Goal: Task Accomplishment & Management: Use online tool/utility

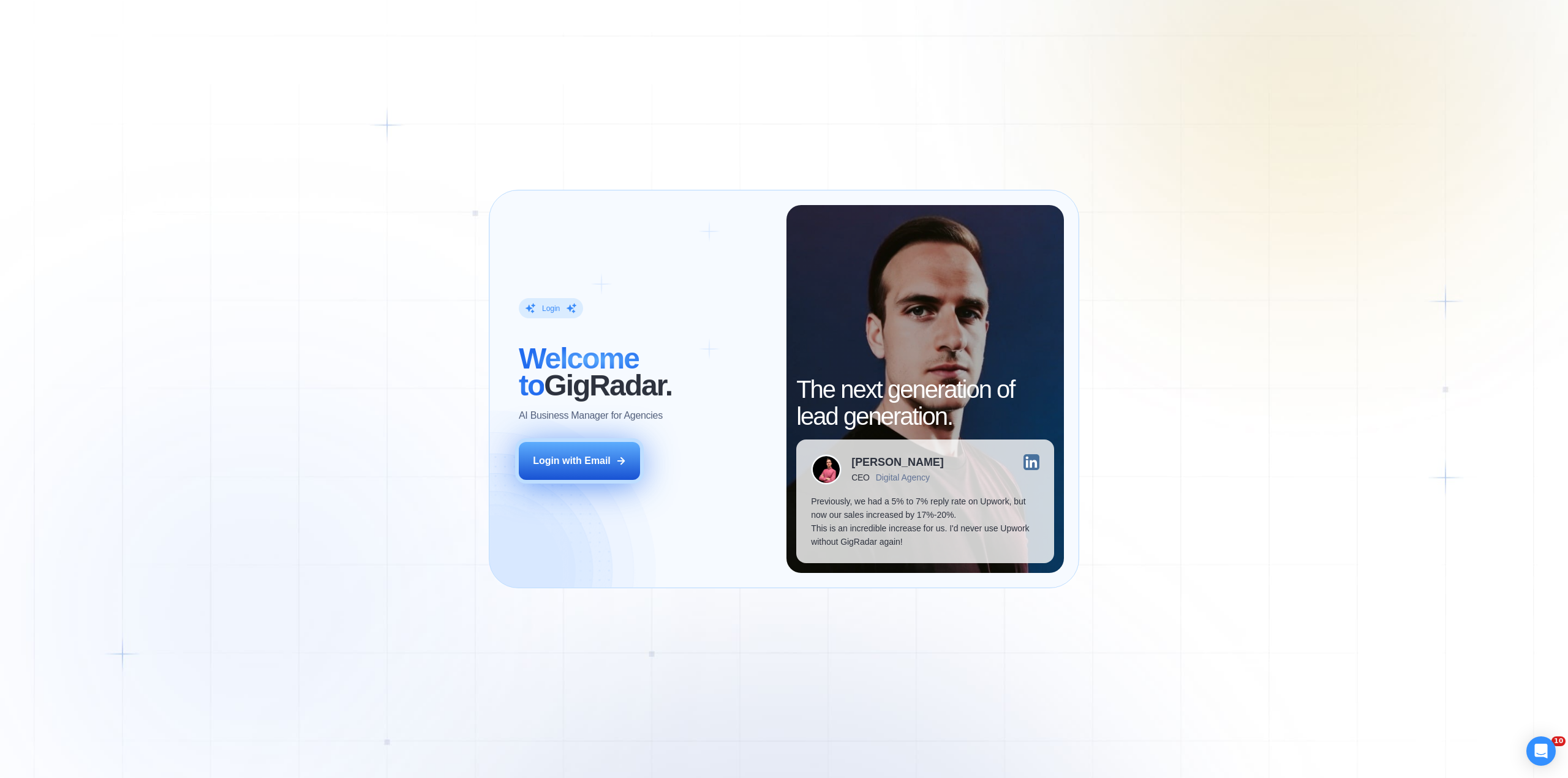
click at [603, 457] on div "Login with Email" at bounding box center [571, 461] width 78 height 13
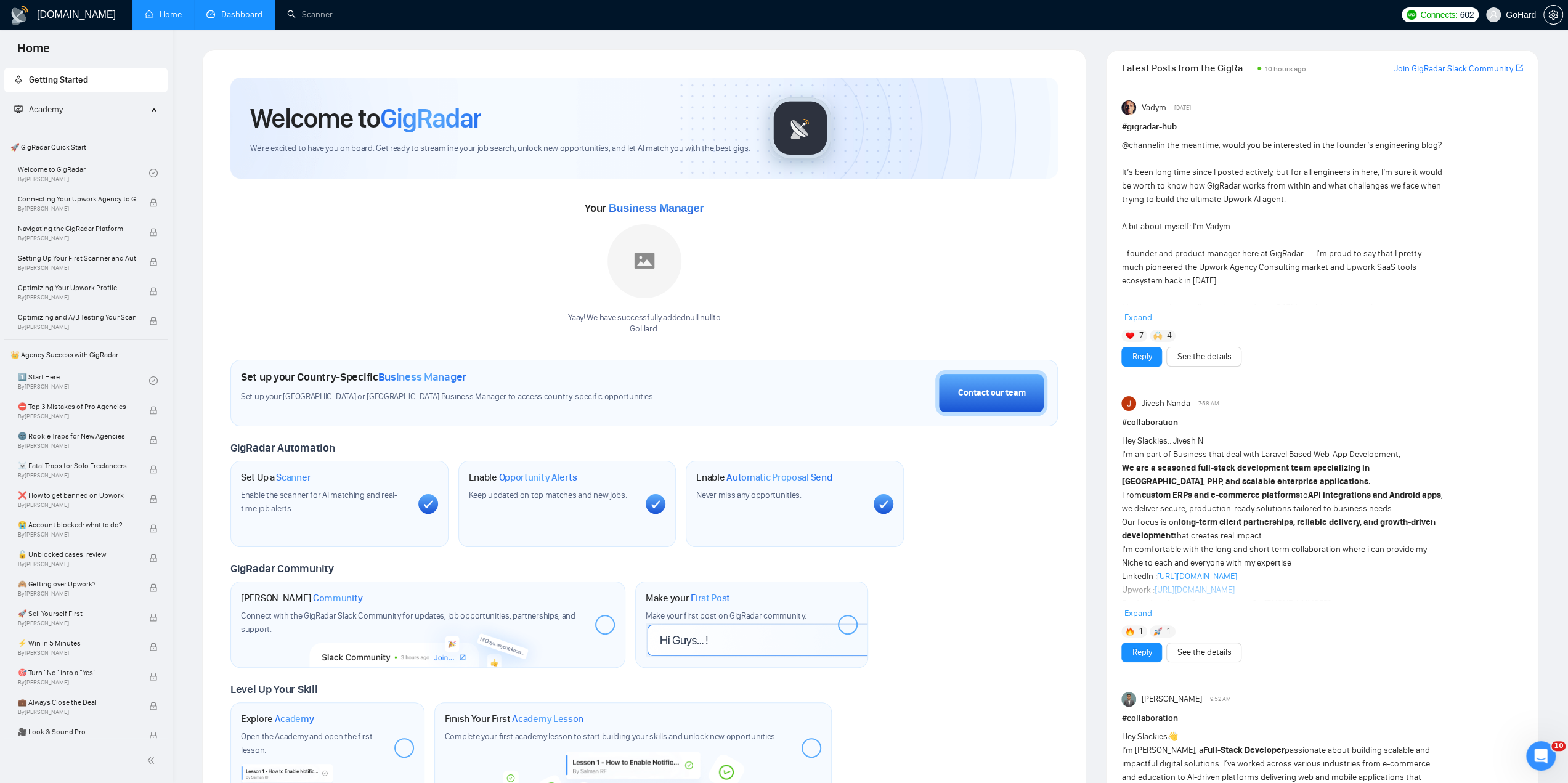
click at [256, 14] on link "Dashboard" at bounding box center [234, 14] width 56 height 11
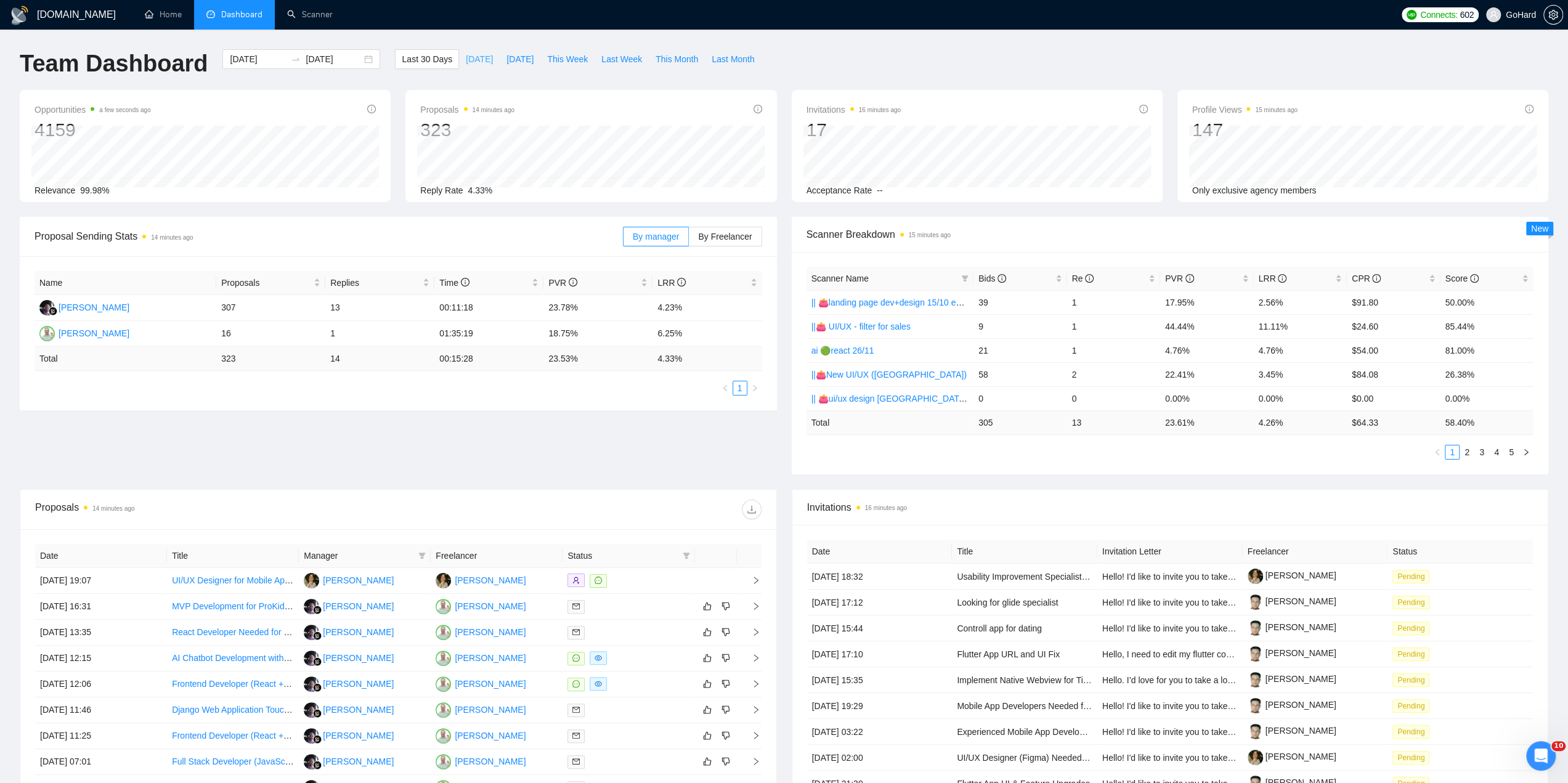
click at [466, 64] on span "[DATE]" at bounding box center [479, 59] width 27 height 14
type input "[DATE]"
